Goal: Task Accomplishment & Management: Manage account settings

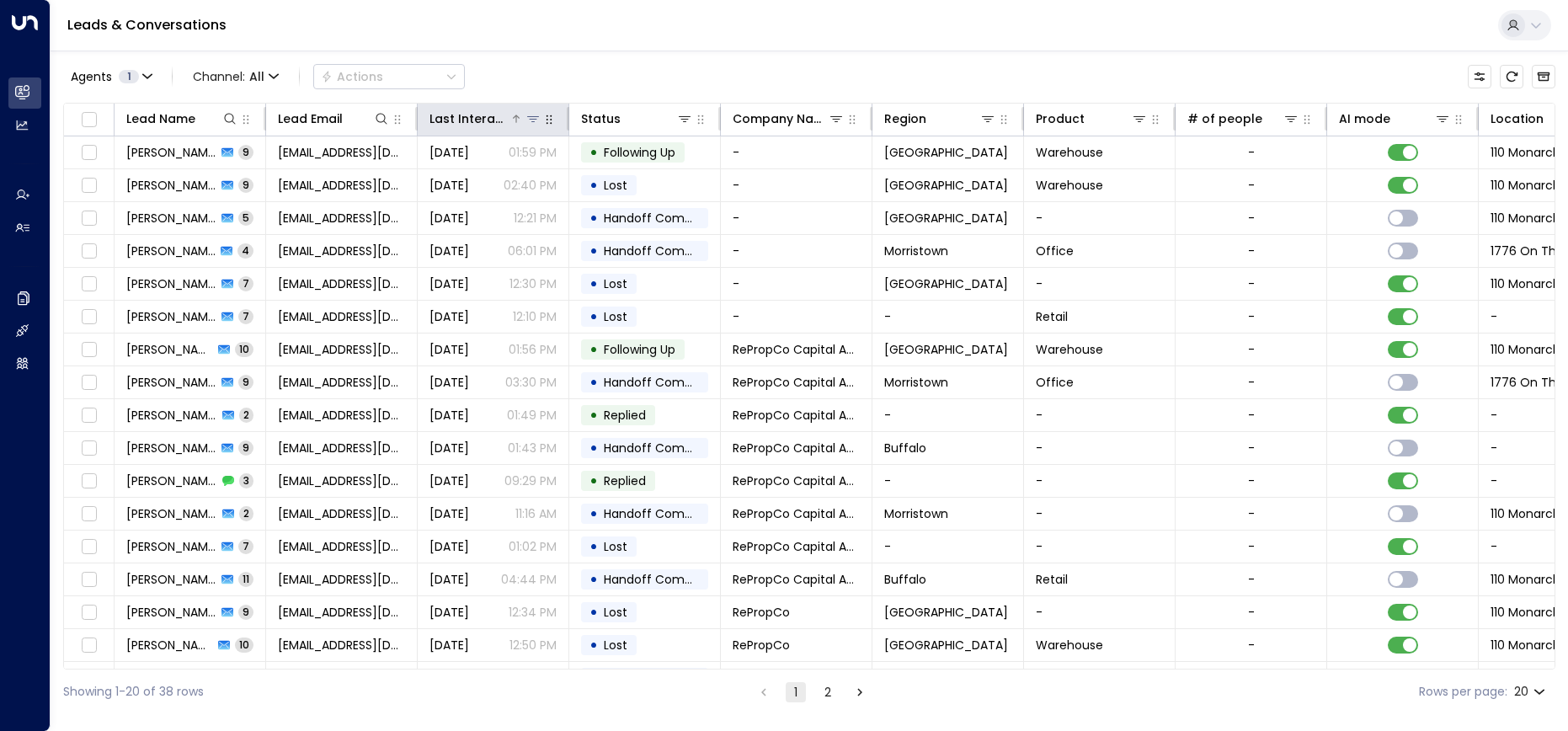
click at [509, 118] on div at bounding box center [525, 119] width 32 height 17
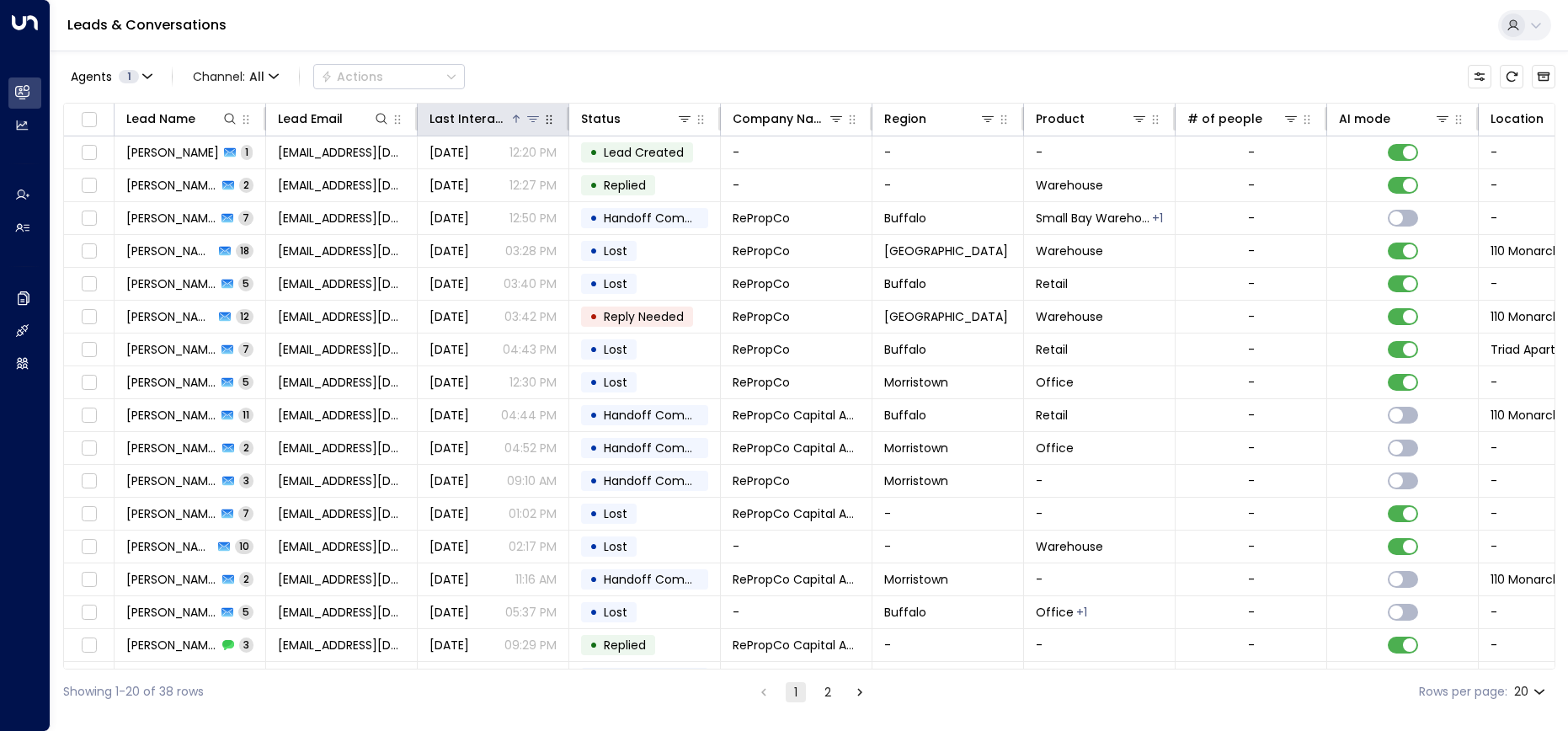
click at [509, 118] on div at bounding box center [525, 119] width 32 height 17
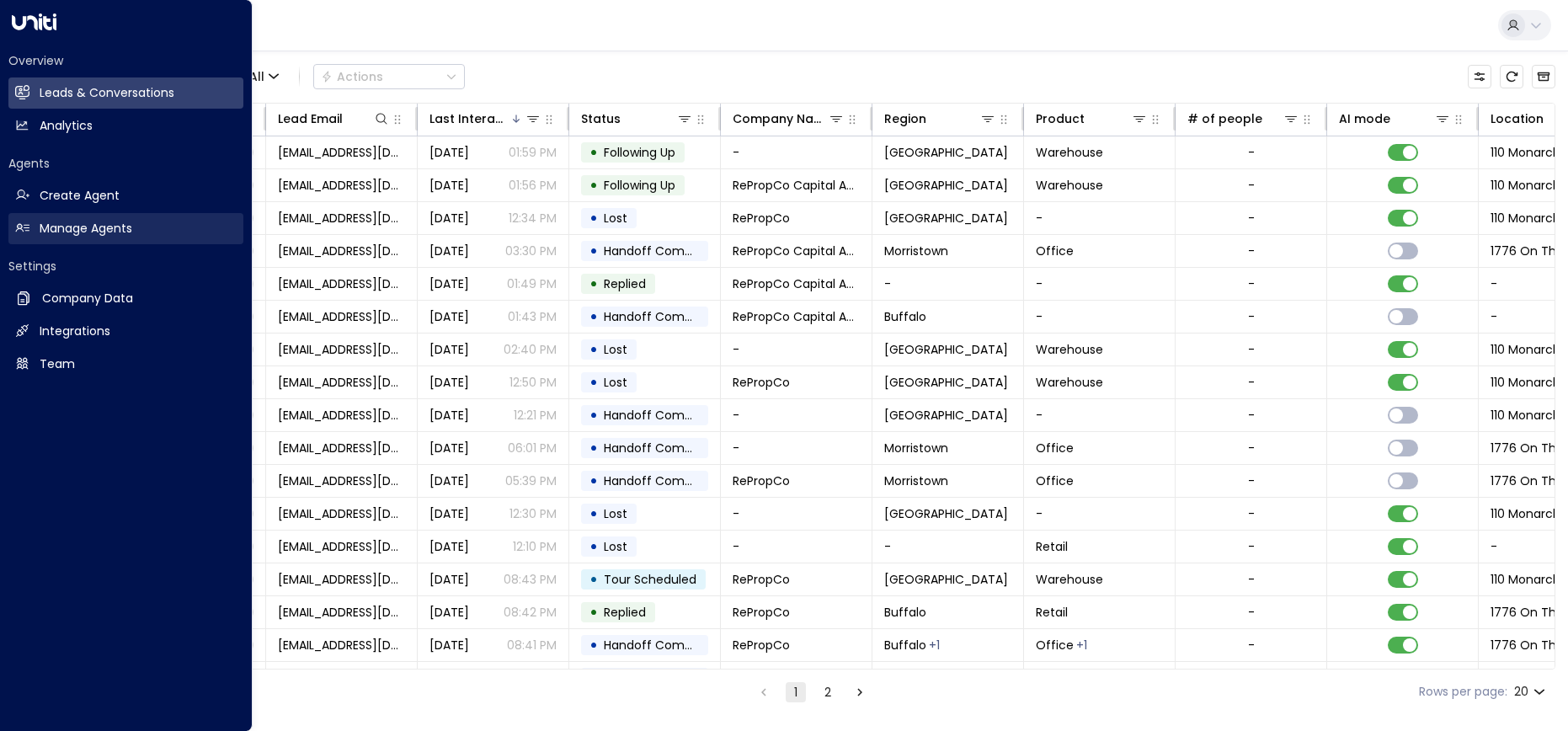
click at [59, 226] on h2 "Manage Agents" at bounding box center [85, 228] width 93 height 17
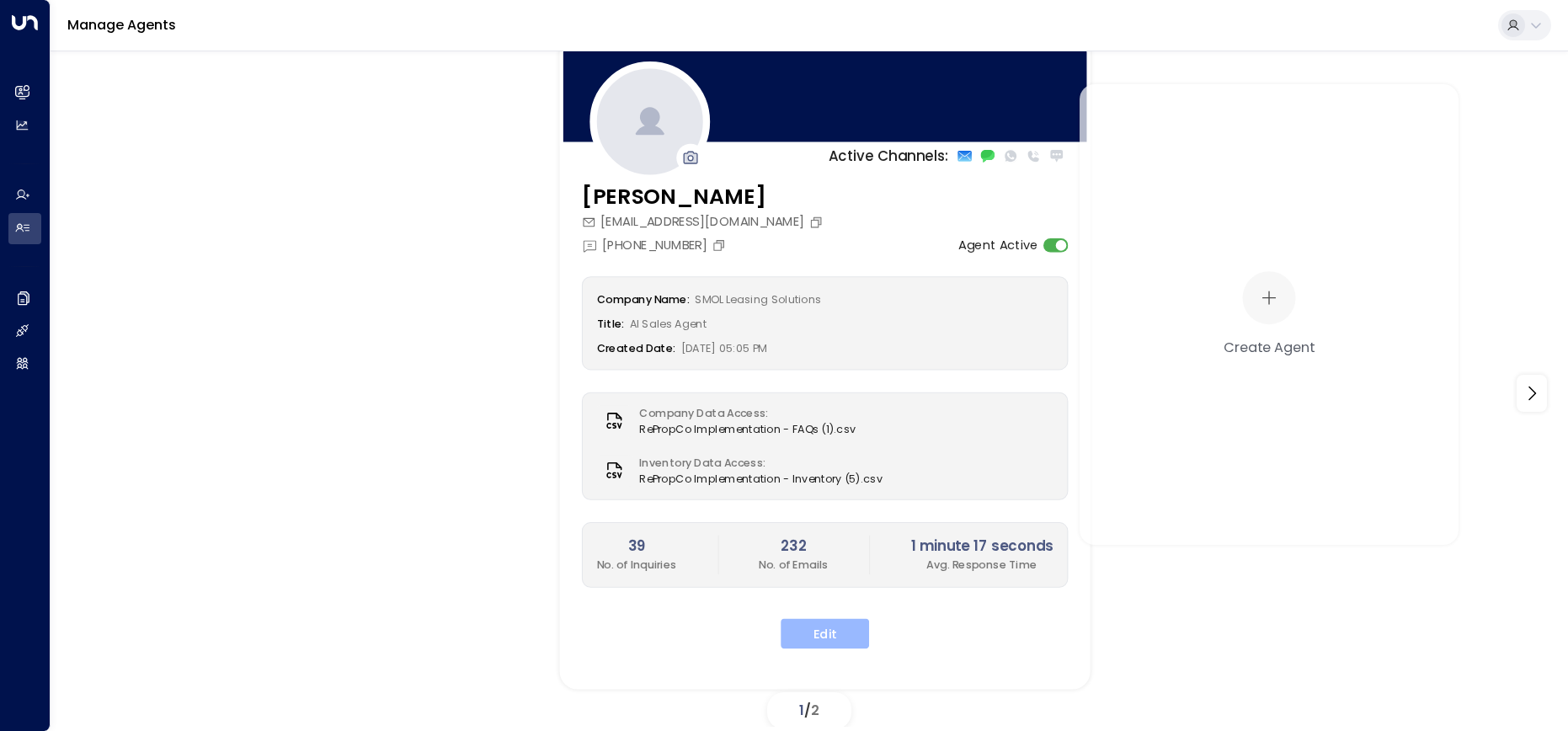
click at [811, 634] on button "Edit" at bounding box center [825, 634] width 88 height 31
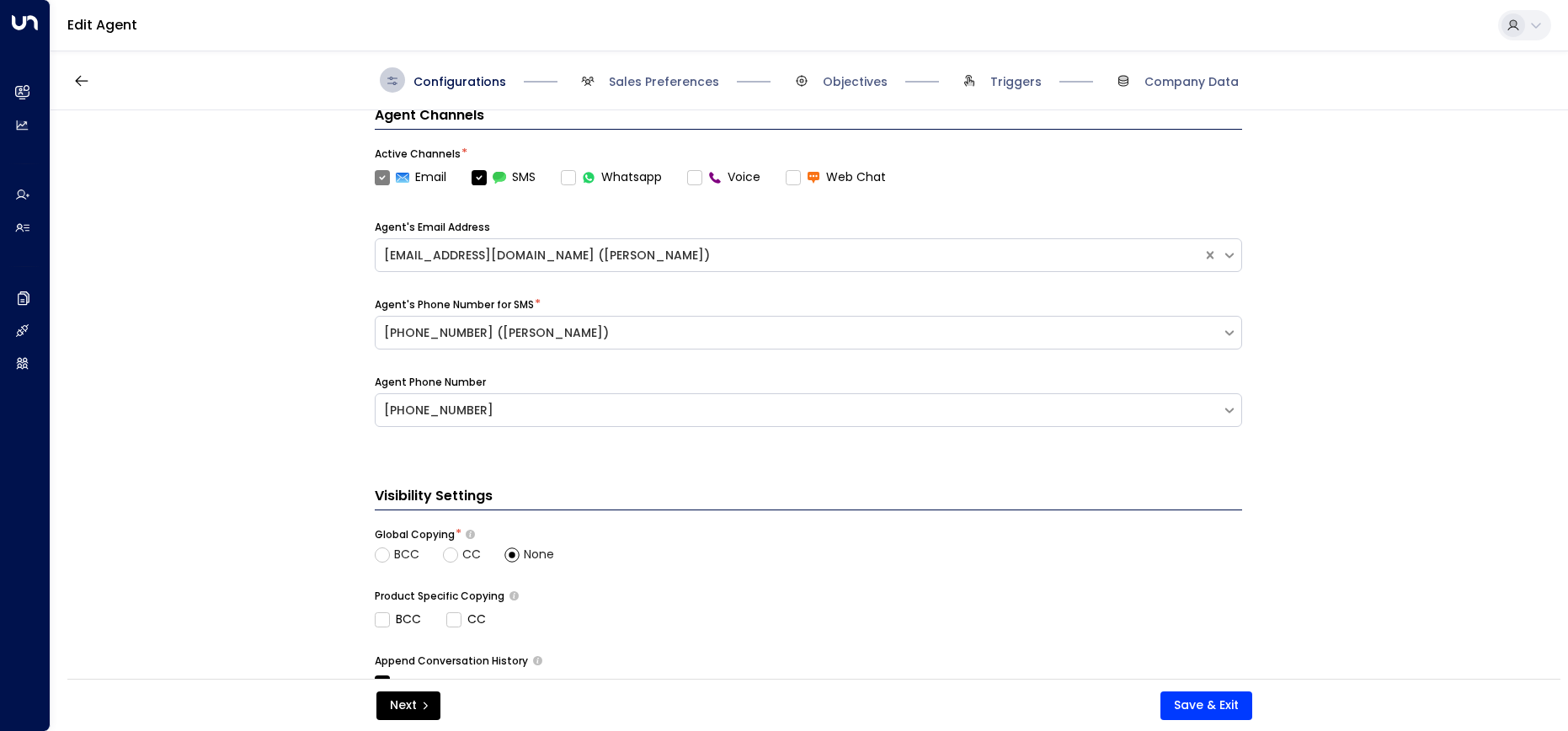
scroll to position [615, 0]
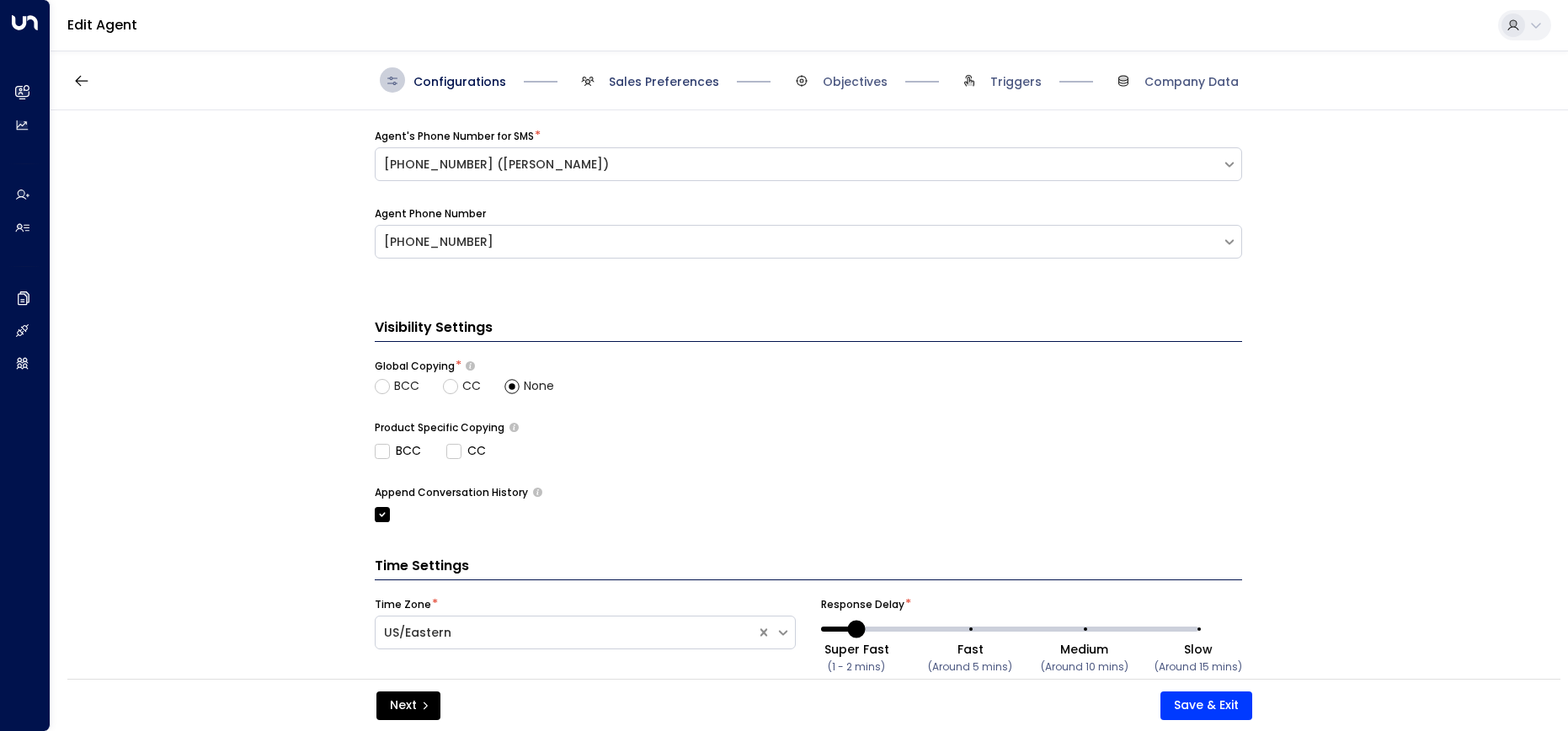
click at [663, 76] on span "Sales Preferences" at bounding box center [664, 82] width 110 height 17
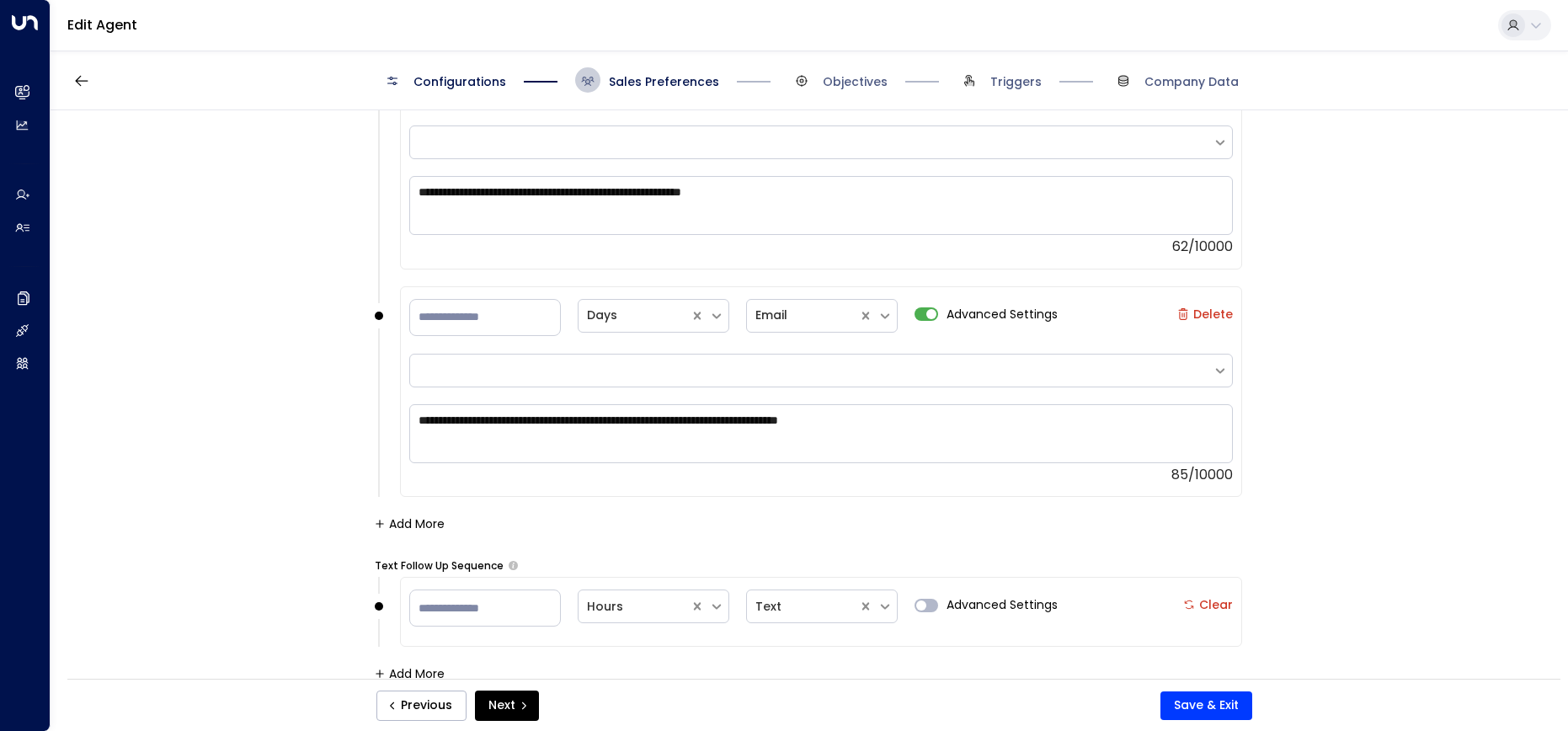
scroll to position [2063, 0]
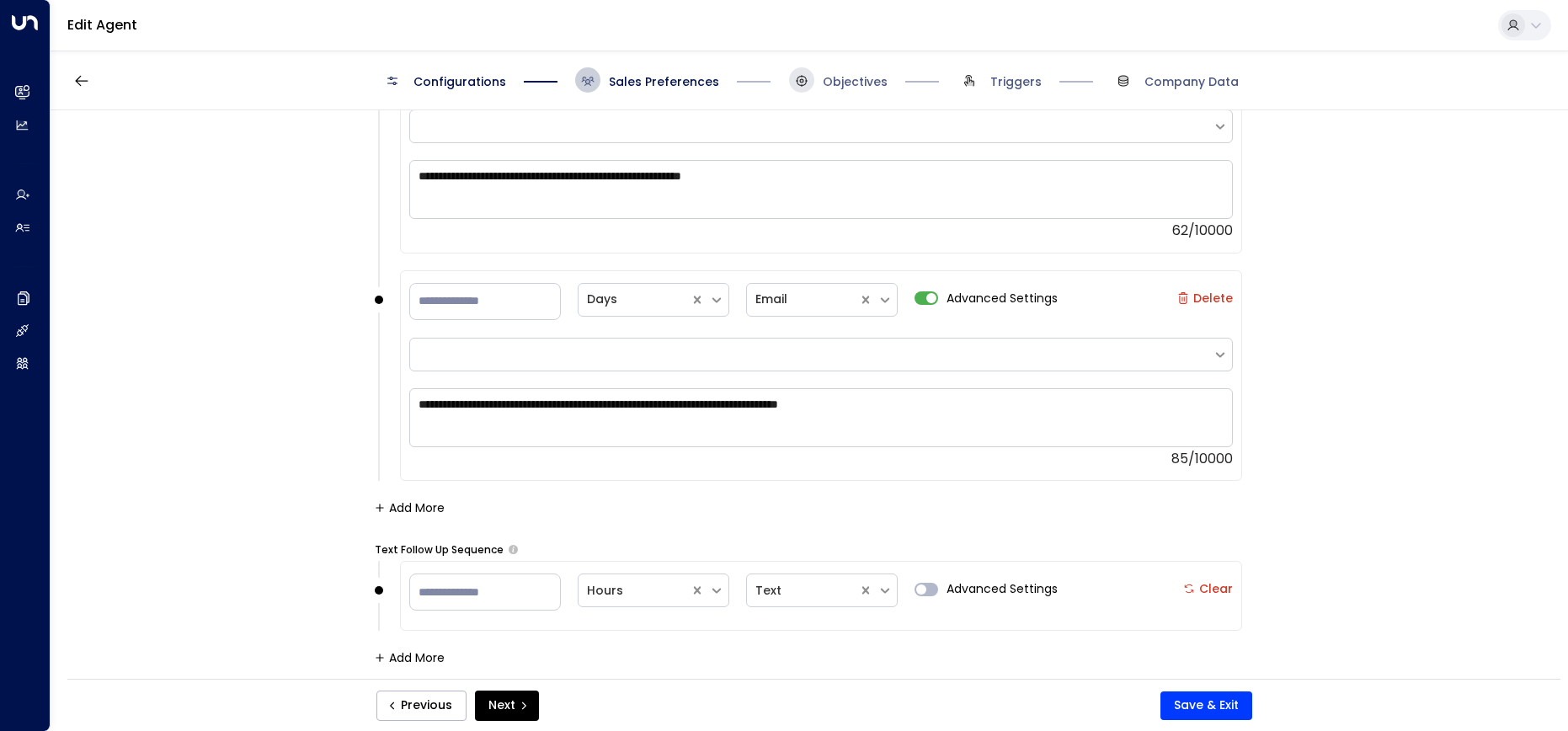
click at [811, 85] on span at bounding box center [802, 80] width 25 height 25
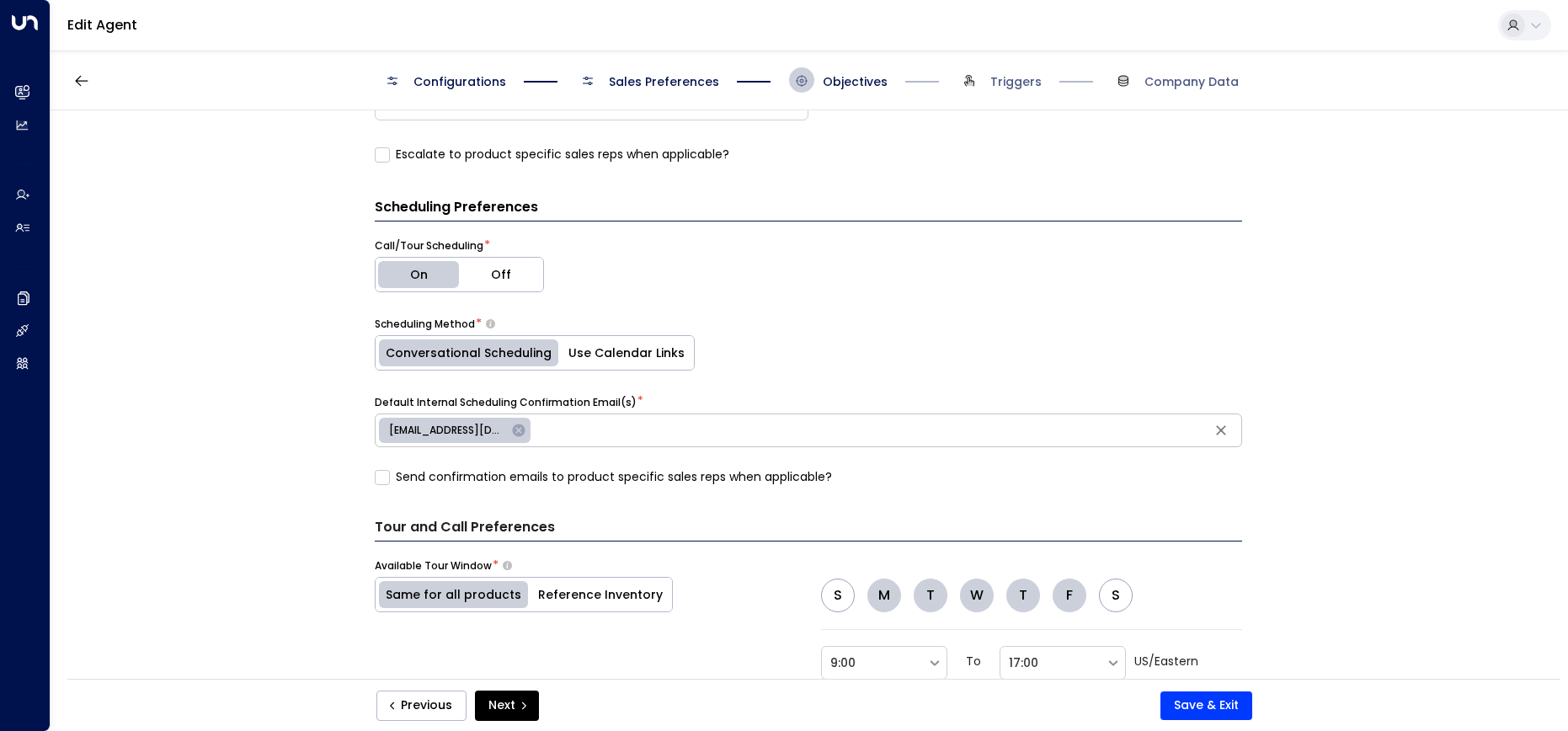
scroll to position [927, 0]
click at [1031, 80] on span "Triggers" at bounding box center [1017, 82] width 52 height 17
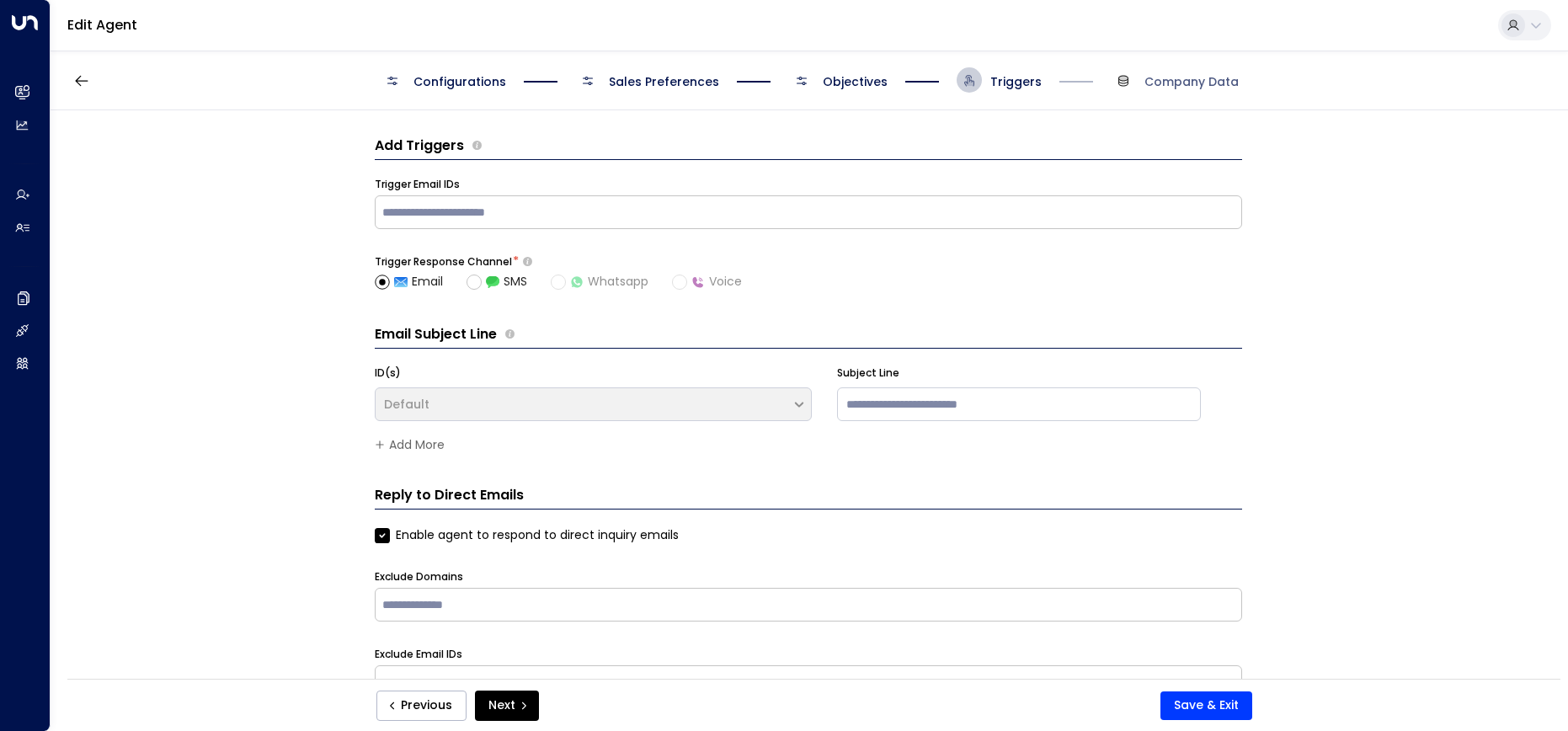
scroll to position [180, 0]
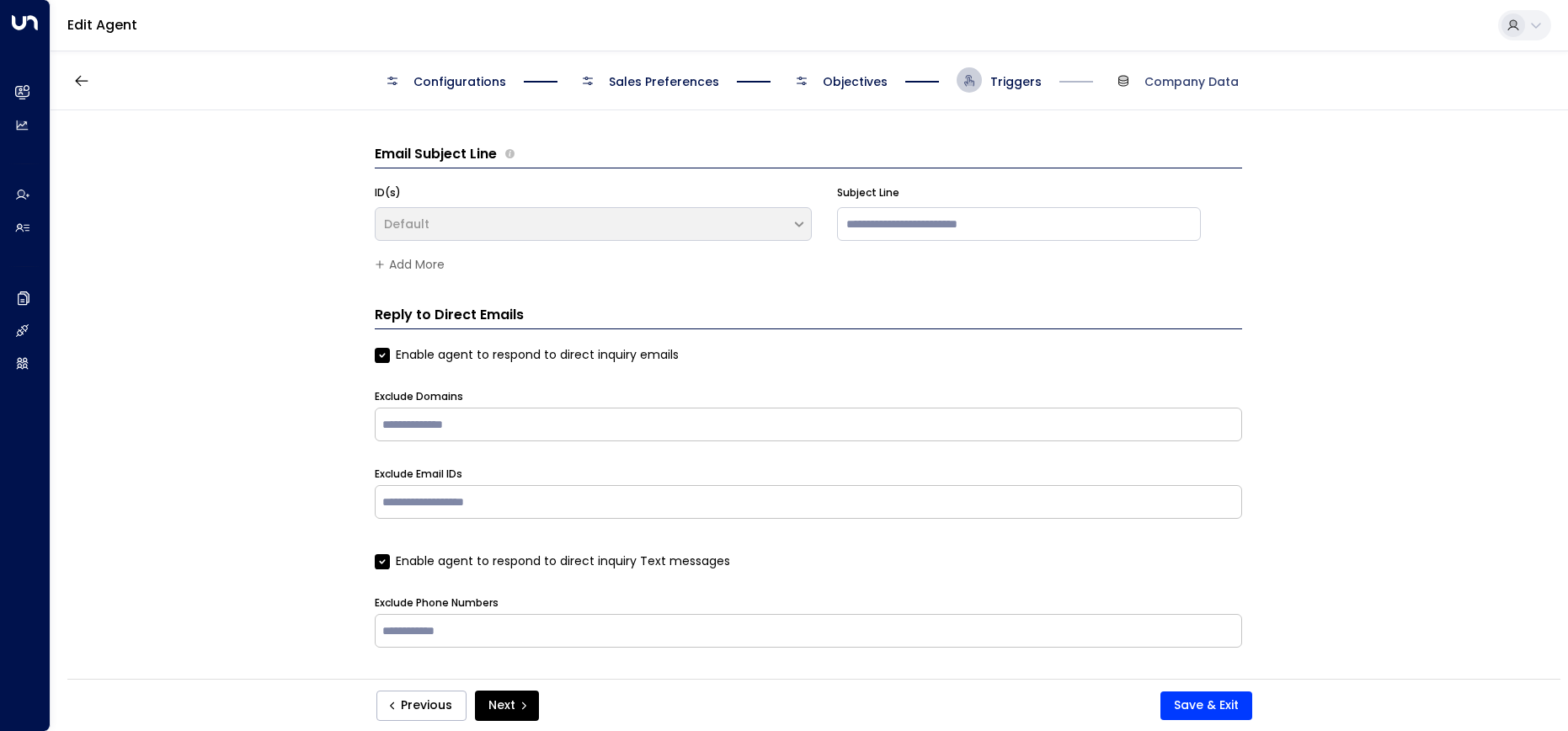
click at [1158, 83] on span "Company Data" at bounding box center [1191, 82] width 94 height 17
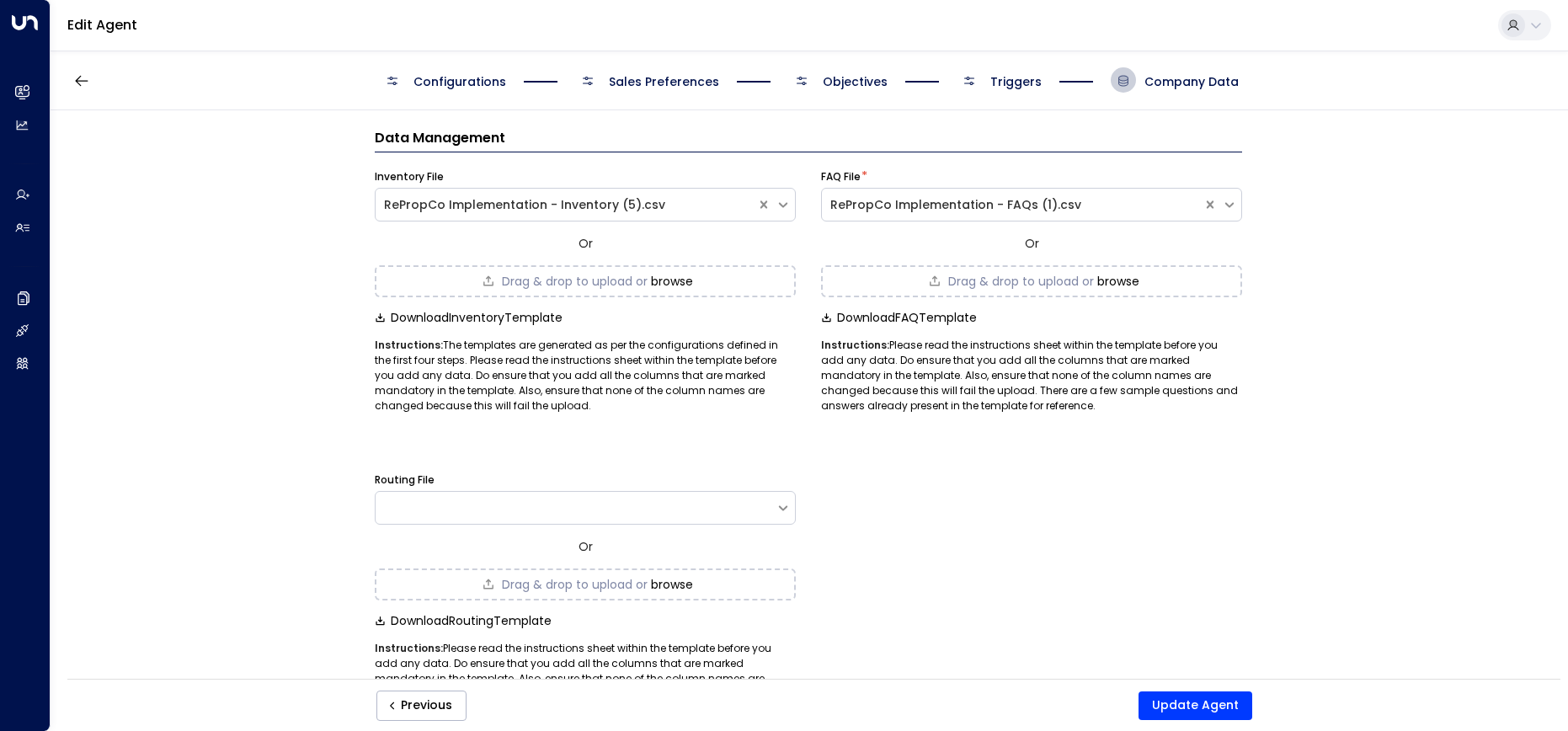
scroll to position [0, 0]
